Goal: Find contact information: Find contact information

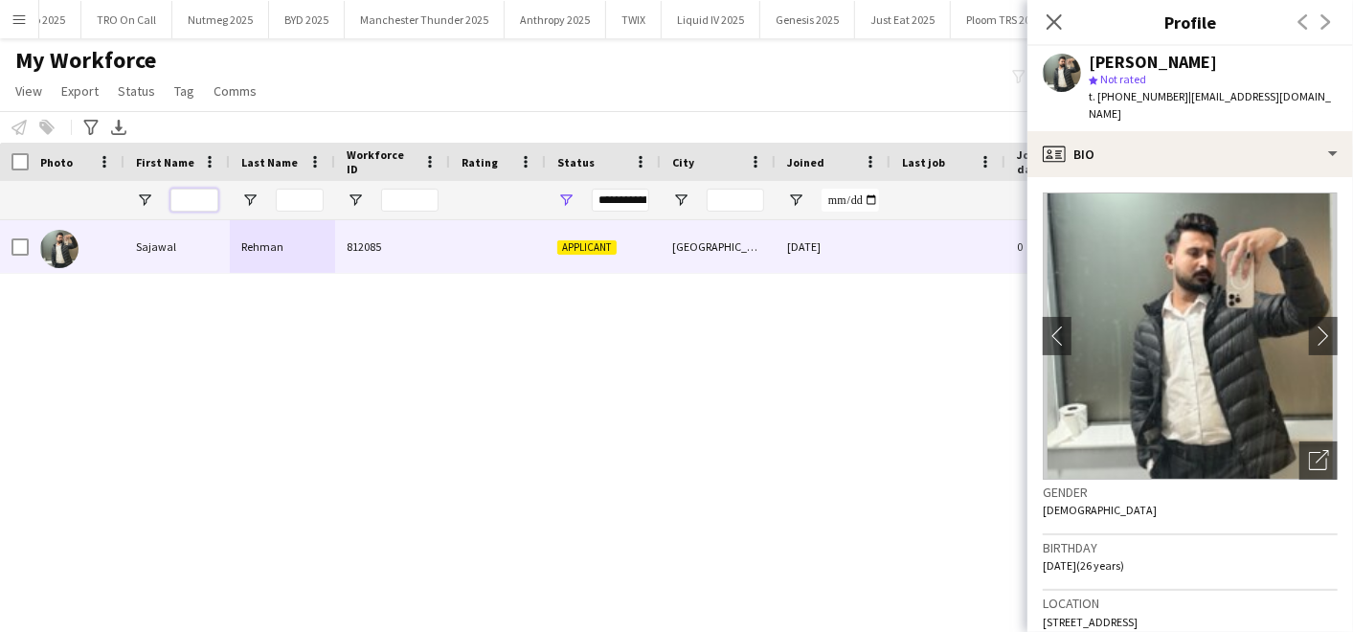
click at [176, 198] on input "First Name Filter Input" at bounding box center [194, 200] width 48 height 23
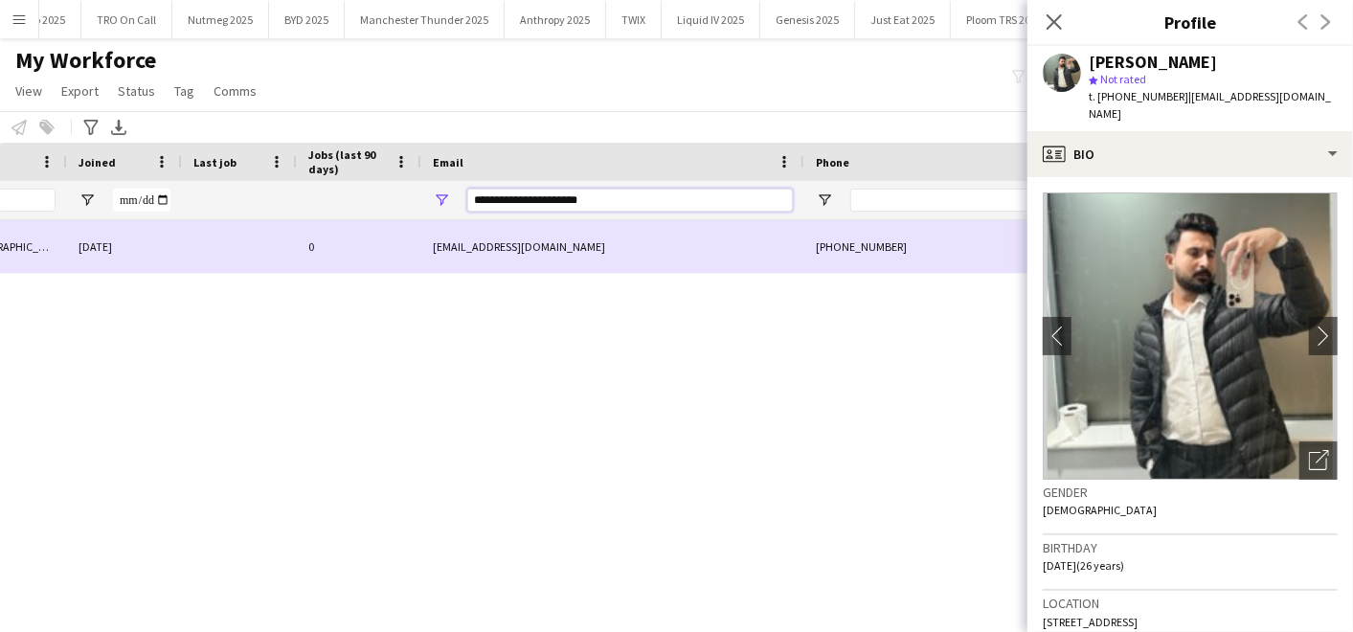
drag, startPoint x: 730, startPoint y: 199, endPoint x: 317, endPoint y: 219, distance: 413.3
click at [317, 219] on div "Workforce Details Rating Status City 0" at bounding box center [676, 371] width 1353 height 456
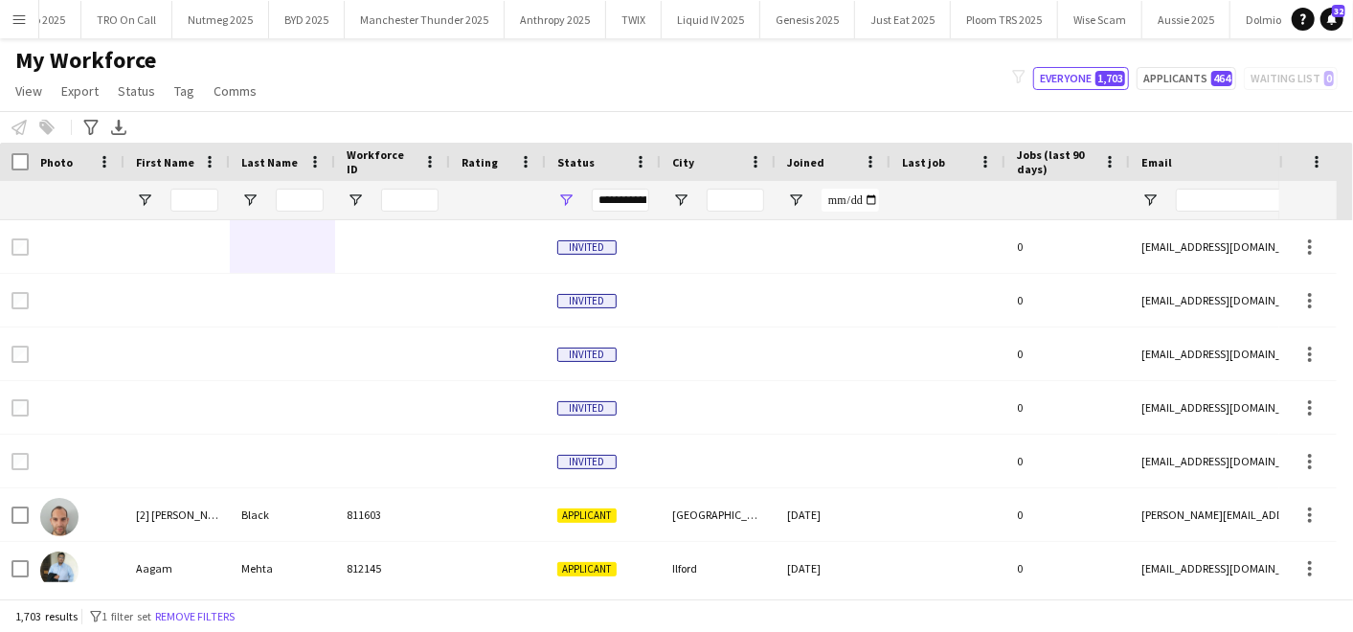
click at [193, 186] on div at bounding box center [194, 200] width 48 height 38
click at [193, 193] on input "First Name Filter Input" at bounding box center [194, 200] width 48 height 23
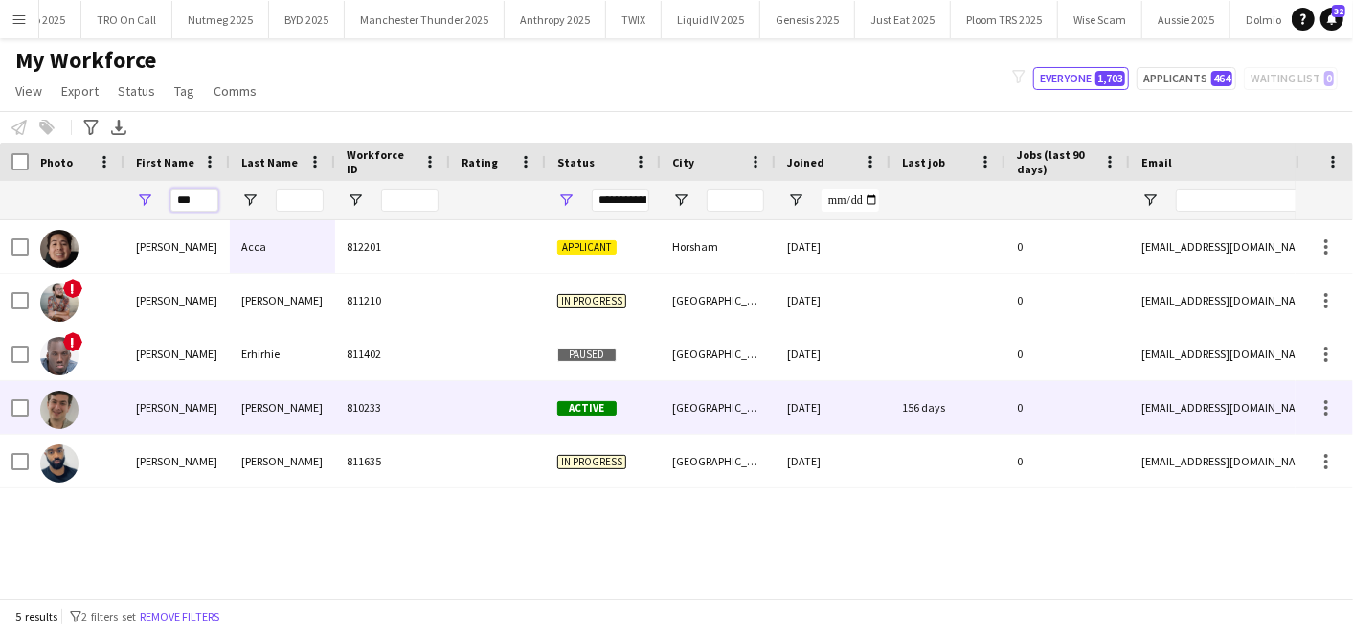
type input "***"
click at [157, 403] on div "[PERSON_NAME]" at bounding box center [177, 407] width 105 height 53
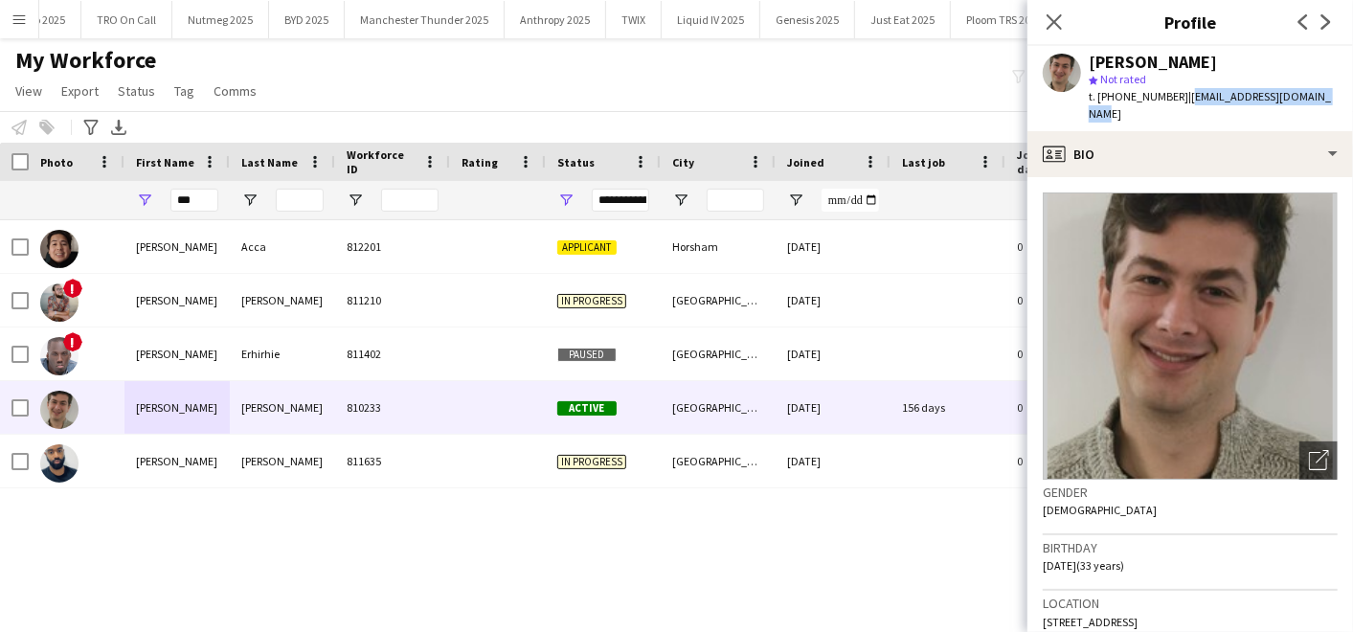
drag, startPoint x: 1182, startPoint y: 95, endPoint x: 1335, endPoint y: 93, distance: 153.3
click at [1335, 93] on app-profile-header "[PERSON_NAME] star Not rated t. [PHONE_NUMBER] | [EMAIL_ADDRESS][DOMAIN_NAME]" at bounding box center [1191, 88] width 326 height 85
copy span "[EMAIL_ADDRESS][DOMAIN_NAME]"
